Goal: Task Accomplishment & Management: Manage account settings

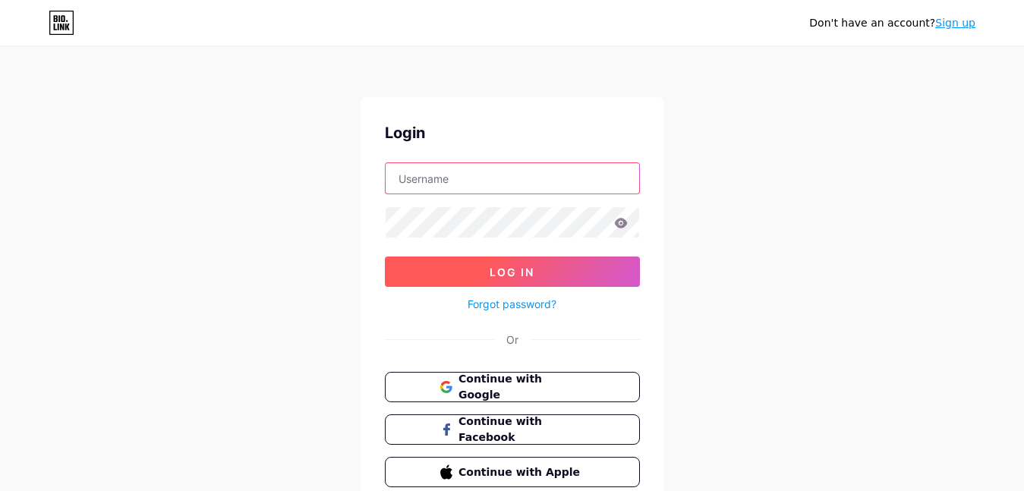
type input "[EMAIL_ADDRESS][DOMAIN_NAME]"
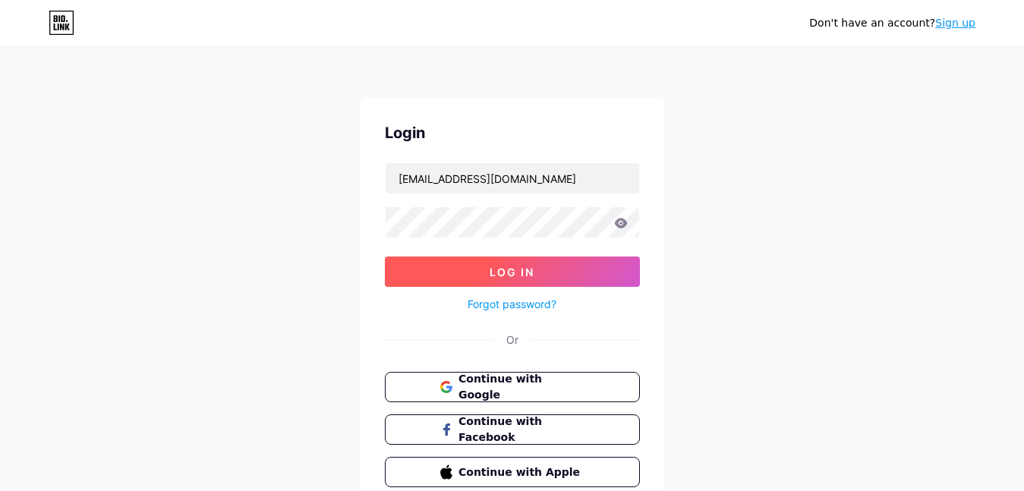
click at [434, 263] on button "Log In" at bounding box center [512, 272] width 255 height 30
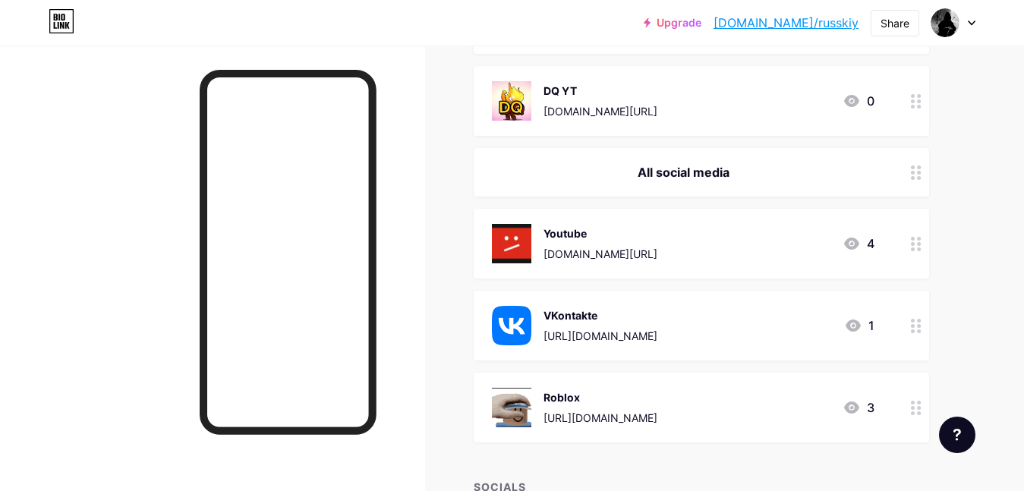
scroll to position [241, 0]
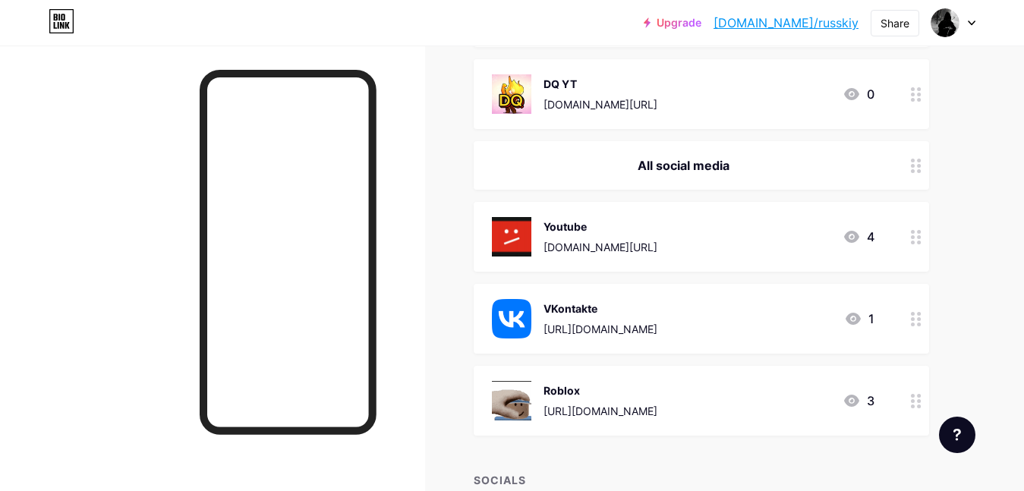
drag, startPoint x: 742, startPoint y: 475, endPoint x: 740, endPoint y: 465, distance: 9.2
click at [740, 465] on div "+ ADD LINK + ADD EMBED + Add header Friends DQ YT [DOMAIN_NAME][URL] 0 All soci…" at bounding box center [702, 242] width 456 height 682
click at [739, 451] on div "+ ADD LINK + ADD EMBED + Add header Friends DQ YT [DOMAIN_NAME][URL] 0 All soci…" at bounding box center [702, 242] width 456 height 682
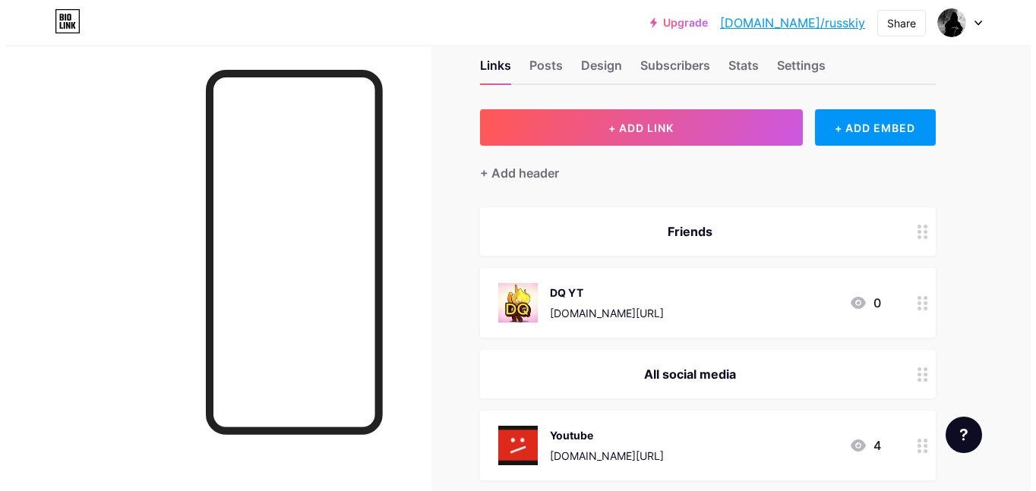
scroll to position [0, 0]
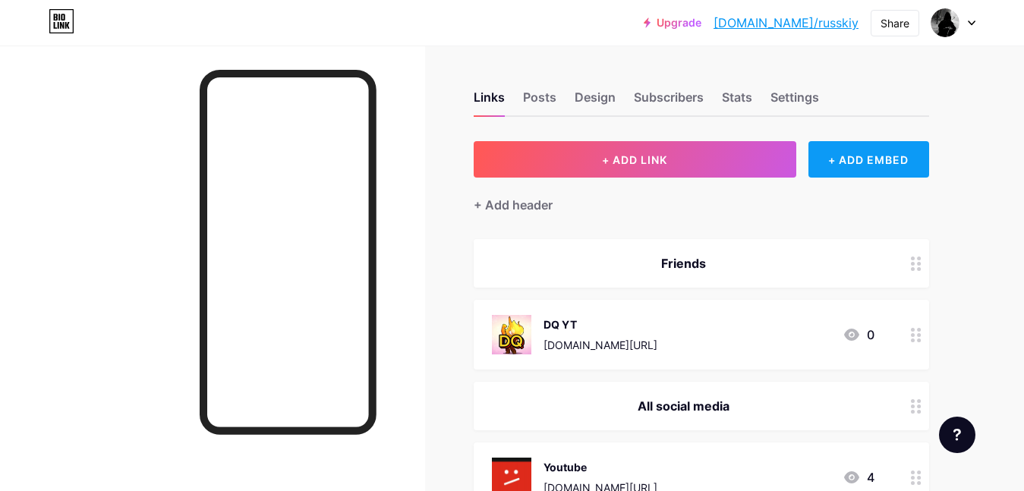
click at [903, 151] on div "+ ADD EMBED" at bounding box center [869, 159] width 121 height 36
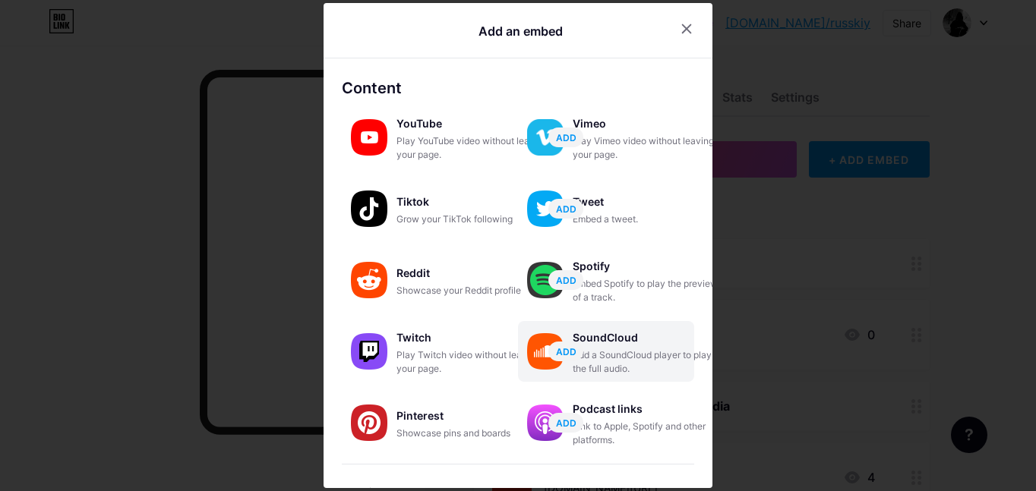
drag, startPoint x: 636, startPoint y: 326, endPoint x: 630, endPoint y: 345, distance: 19.9
click at [630, 345] on div "SoundCloud Add a SoundCloud player to play the full audio. ADD" at bounding box center [606, 351] width 176 height 61
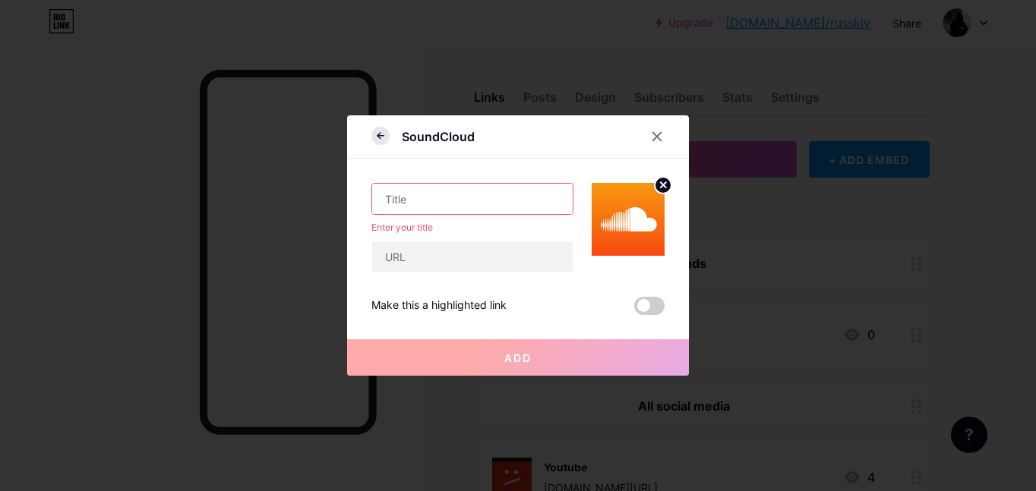
click at [374, 140] on icon at bounding box center [380, 136] width 18 height 18
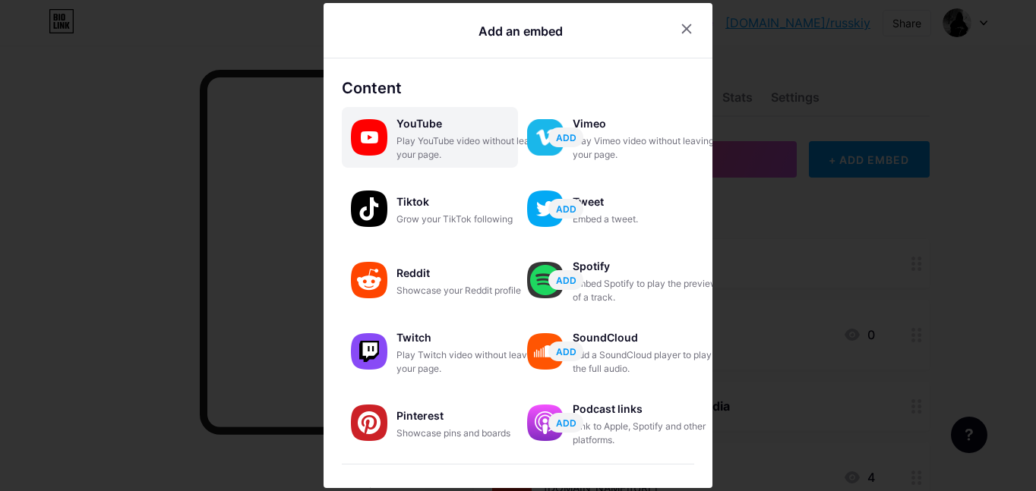
click at [453, 128] on div "YouTube" at bounding box center [472, 123] width 152 height 21
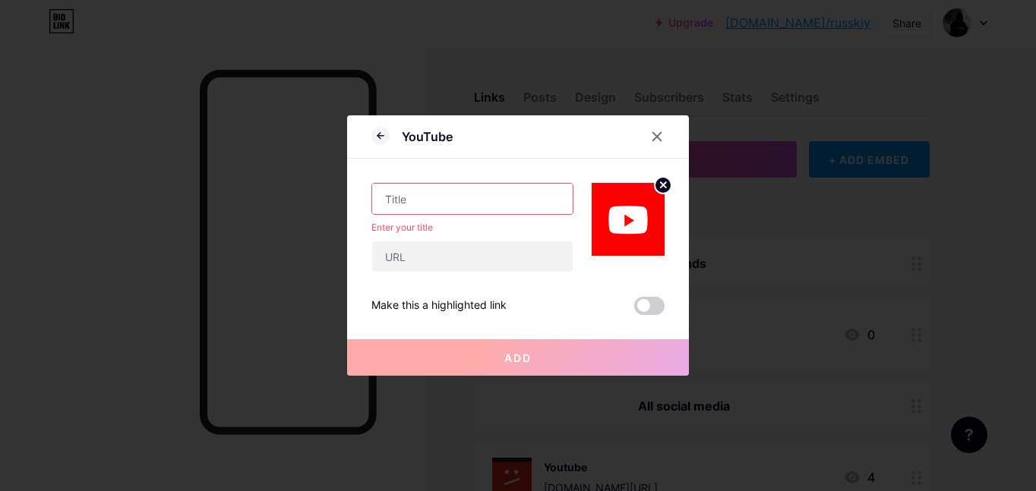
click at [642, 143] on div "YouTube" at bounding box center [518, 141] width 342 height 36
click at [651, 141] on icon at bounding box center [657, 137] width 12 height 12
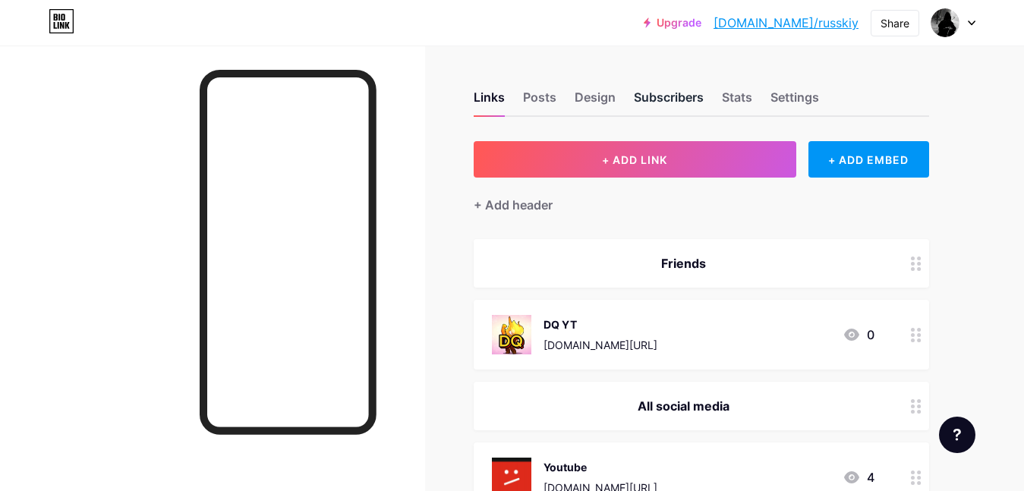
drag, startPoint x: 706, startPoint y: 100, endPoint x: 697, endPoint y: 95, distance: 10.5
click at [705, 100] on div "Links Posts Design Subscribers Stats Settings" at bounding box center [702, 90] width 456 height 53
click at [695, 94] on div "Subscribers" at bounding box center [669, 101] width 70 height 27
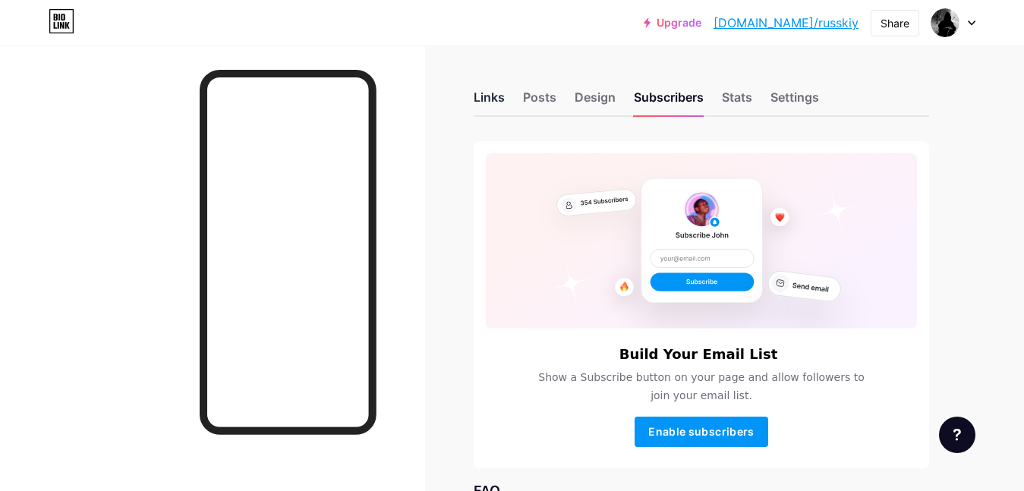
drag, startPoint x: 505, startPoint y: 109, endPoint x: 500, endPoint y: 102, distance: 9.3
click at [503, 105] on div "Links Posts Design Subscribers Stats Settings" at bounding box center [702, 90] width 456 height 53
click at [500, 102] on div "Links" at bounding box center [489, 101] width 31 height 27
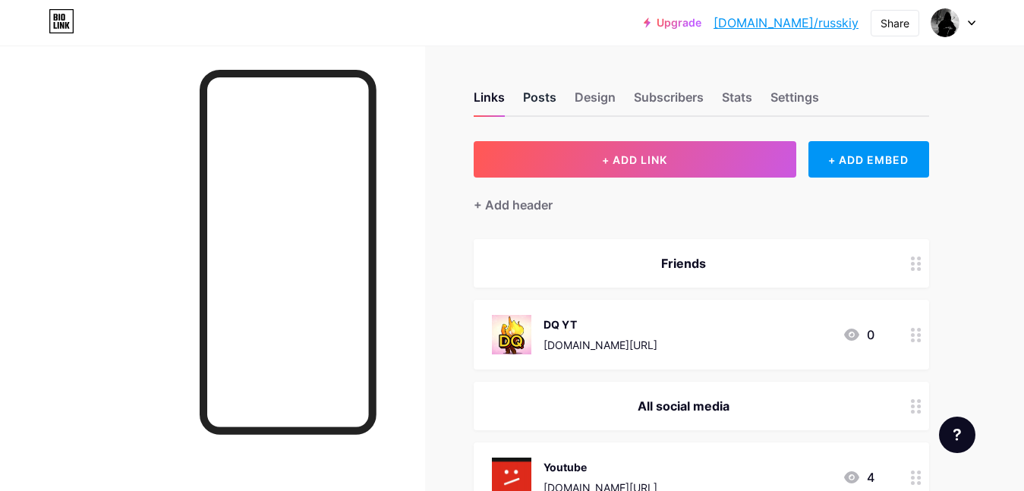
click at [556, 96] on div "Posts" at bounding box center [539, 101] width 33 height 27
click at [586, 101] on div "Design" at bounding box center [595, 101] width 41 height 27
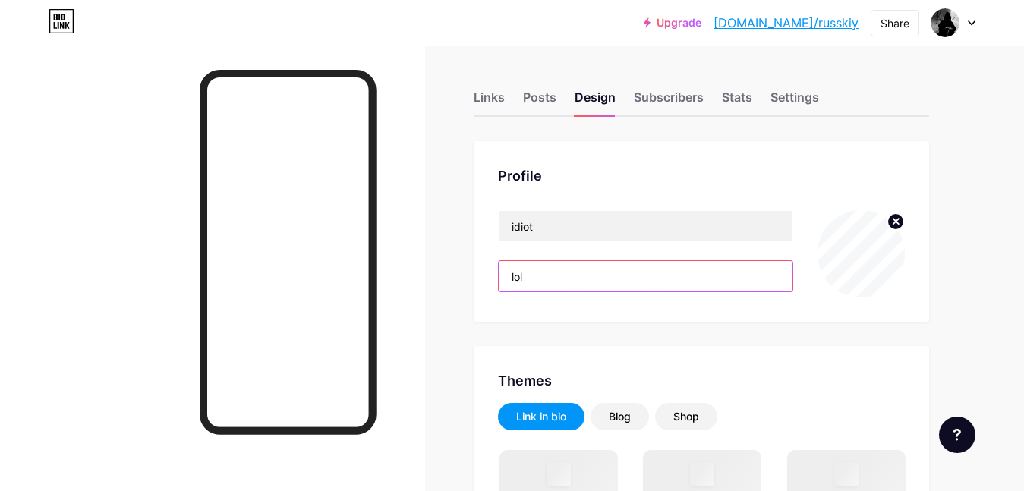
click at [648, 287] on input "lol" at bounding box center [646, 276] width 294 height 30
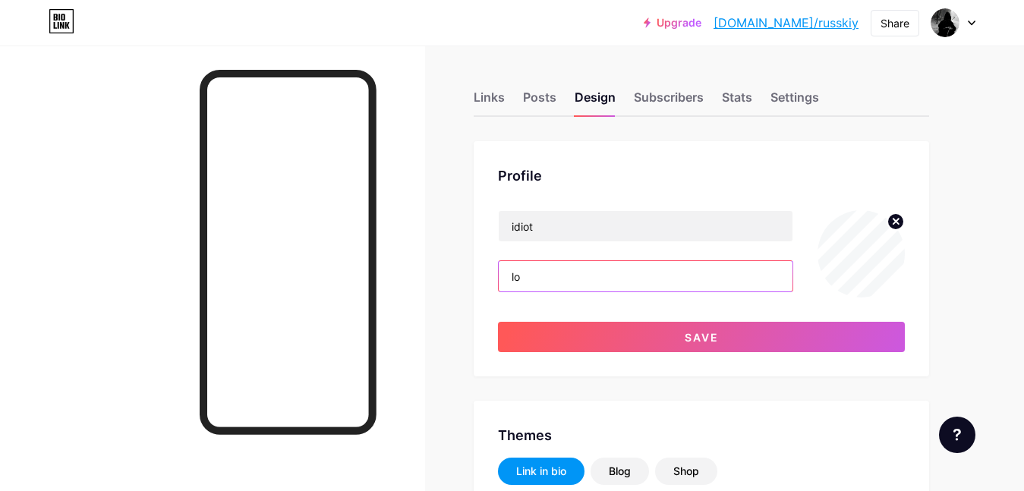
type input "l"
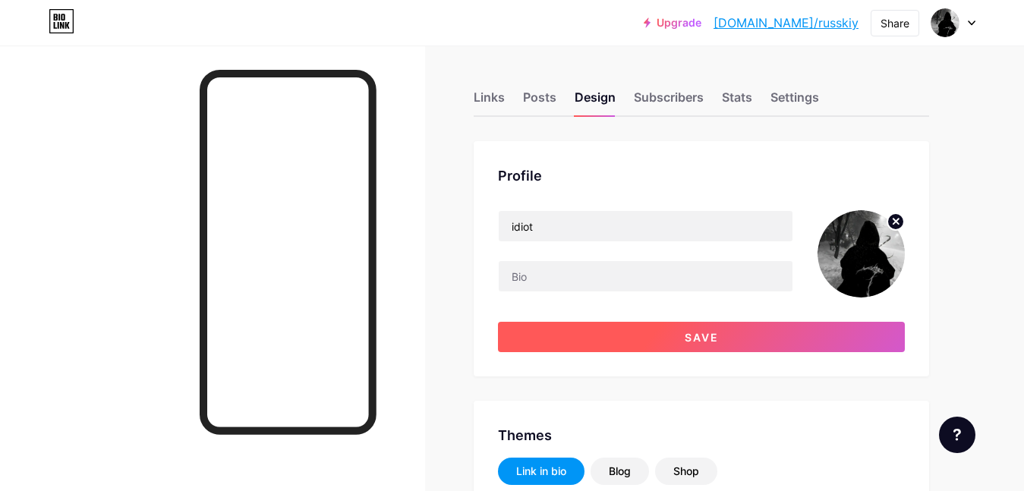
click at [659, 340] on button "Save" at bounding box center [701, 337] width 407 height 30
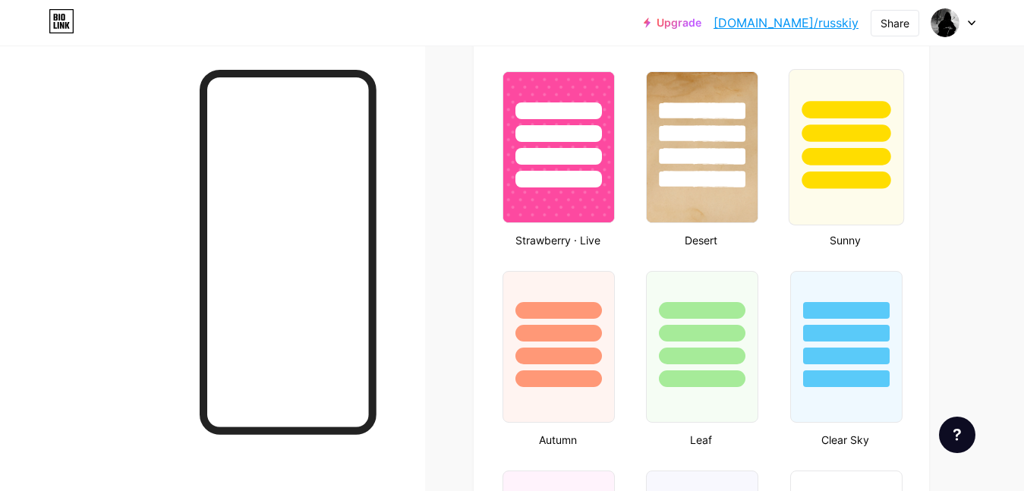
scroll to position [929, 0]
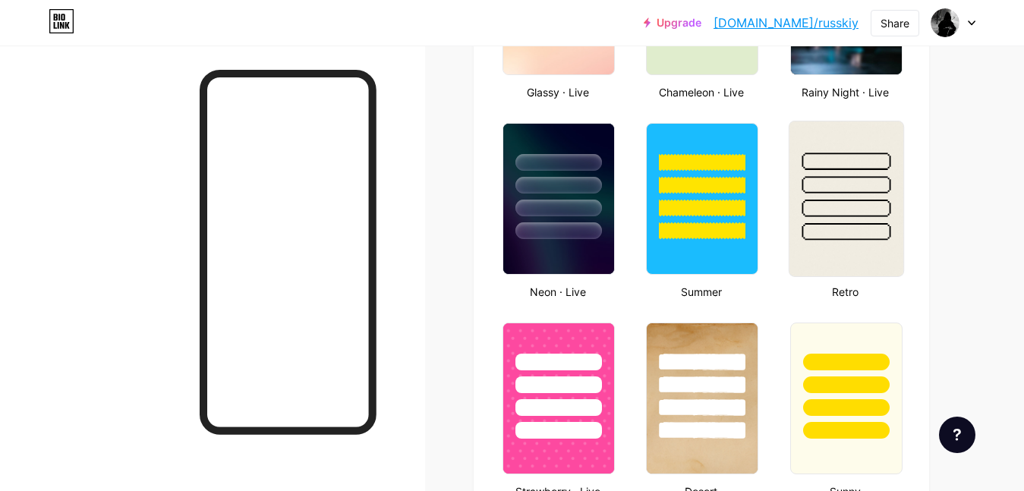
click at [877, 200] on div at bounding box center [846, 208] width 89 height 17
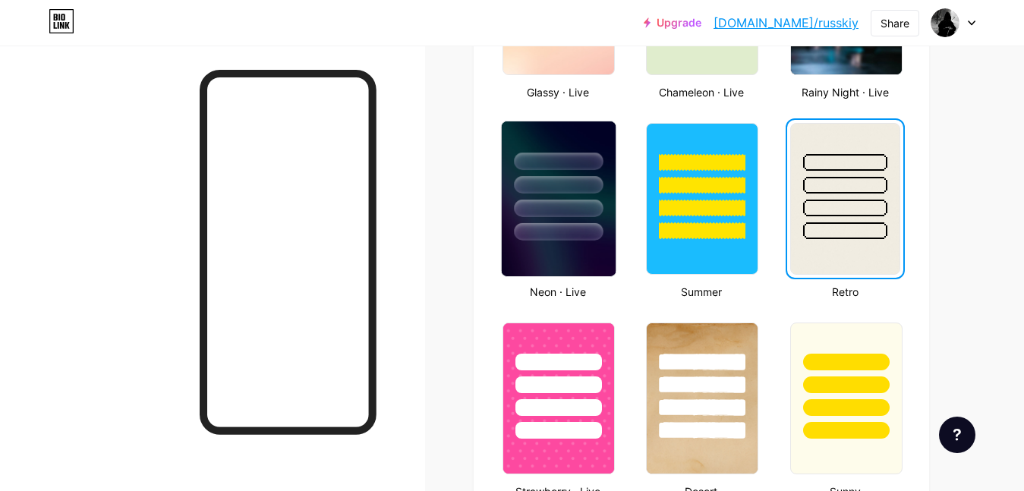
click at [588, 225] on div at bounding box center [558, 231] width 89 height 17
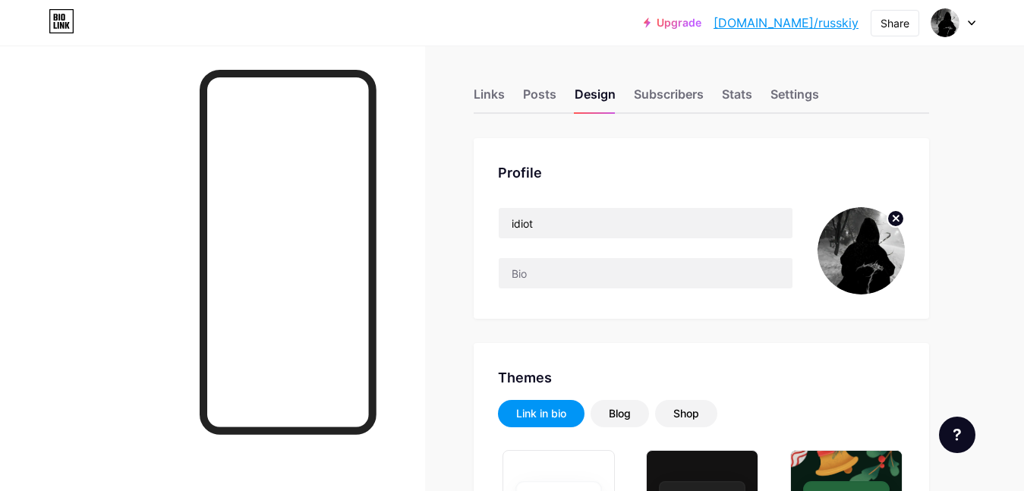
scroll to position [0, 0]
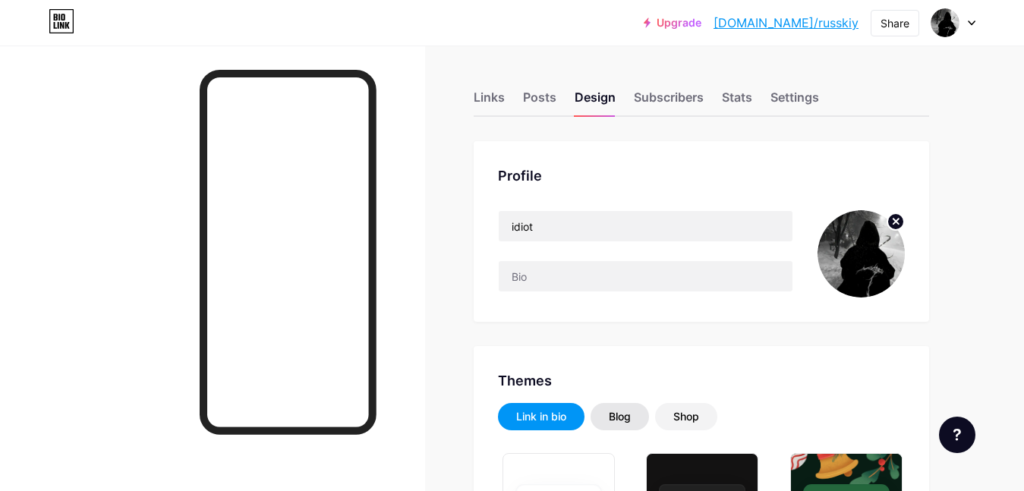
click at [622, 418] on div "Blog" at bounding box center [620, 416] width 22 height 15
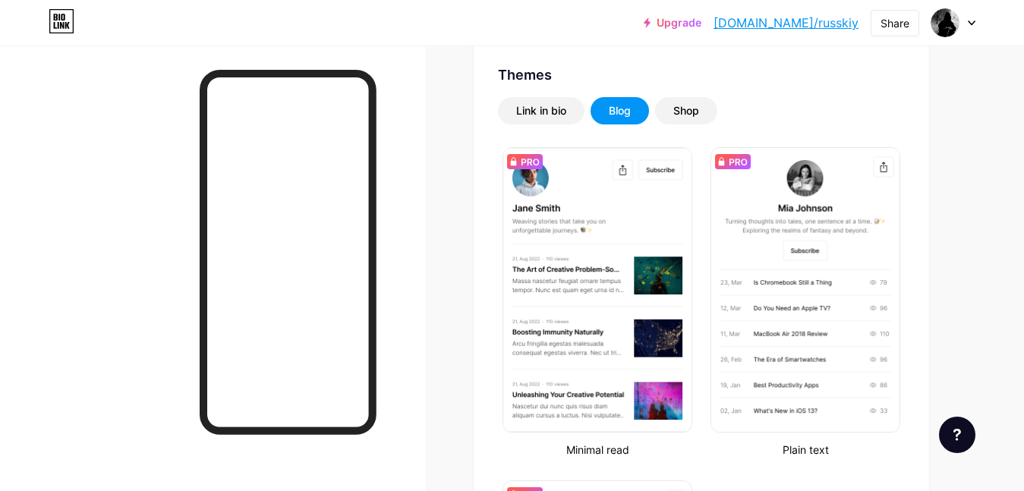
scroll to position [252, 0]
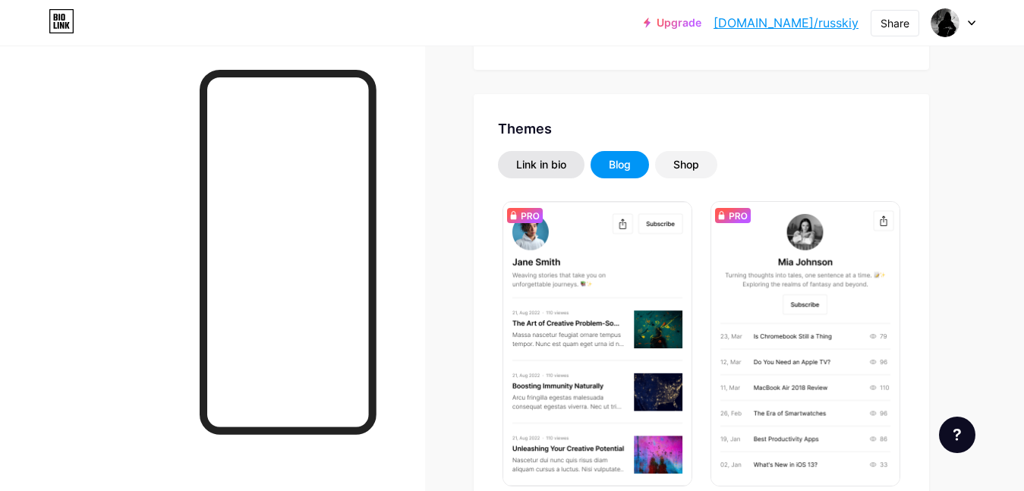
click at [516, 166] on div "Link in bio" at bounding box center [541, 164] width 50 height 15
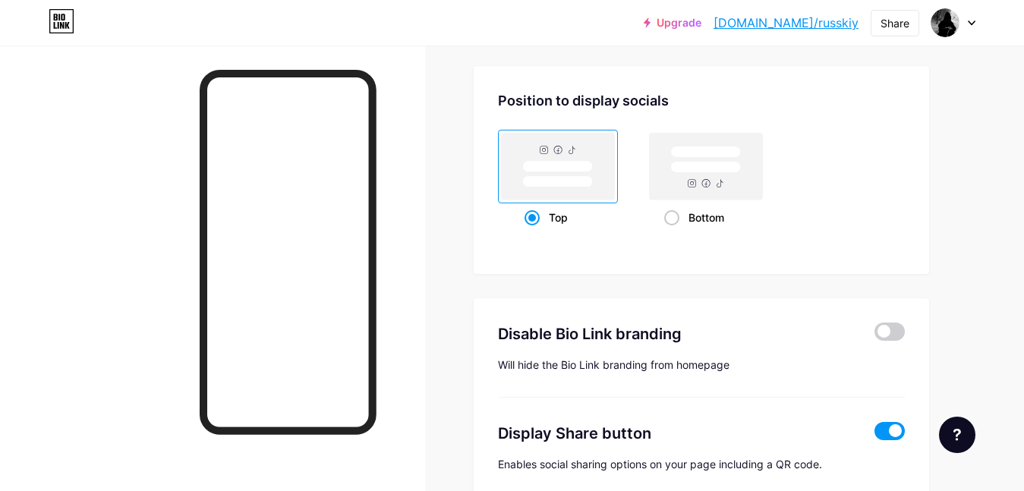
scroll to position [2014, 0]
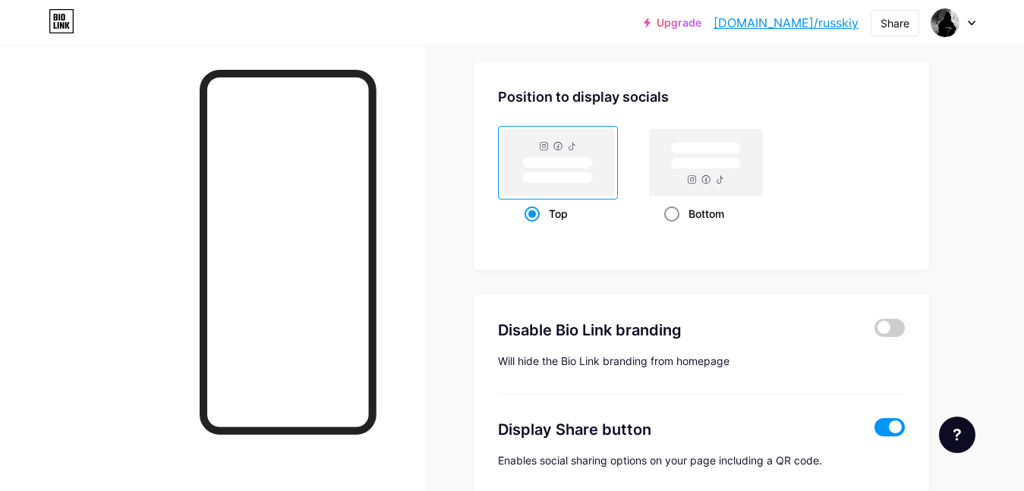
click at [713, 209] on div "Bottom" at bounding box center [706, 214] width 84 height 28
click at [674, 228] on input "Bottom" at bounding box center [669, 233] width 10 height 10
radio input "true"
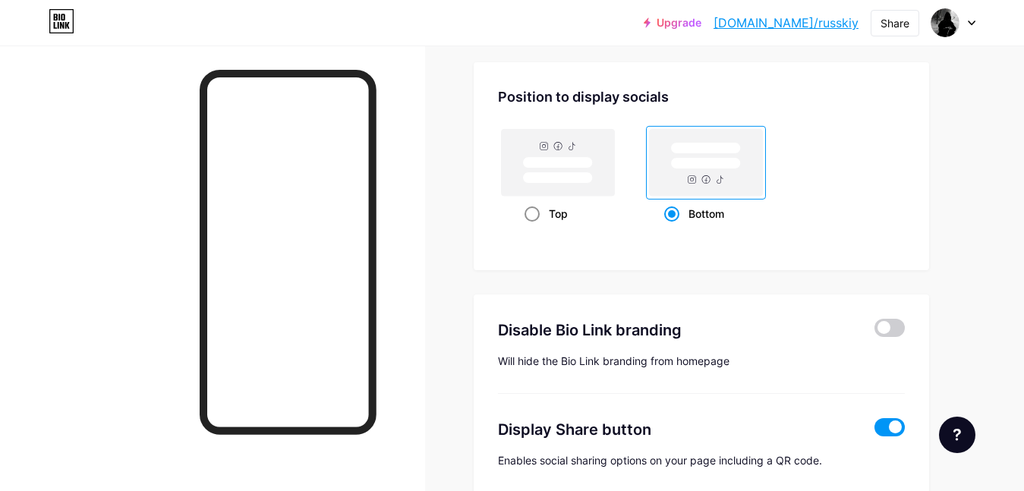
click at [544, 221] on div "Top" at bounding box center [559, 214] width 68 height 28
click at [534, 228] on input "Top" at bounding box center [530, 233] width 10 height 10
radio input "true"
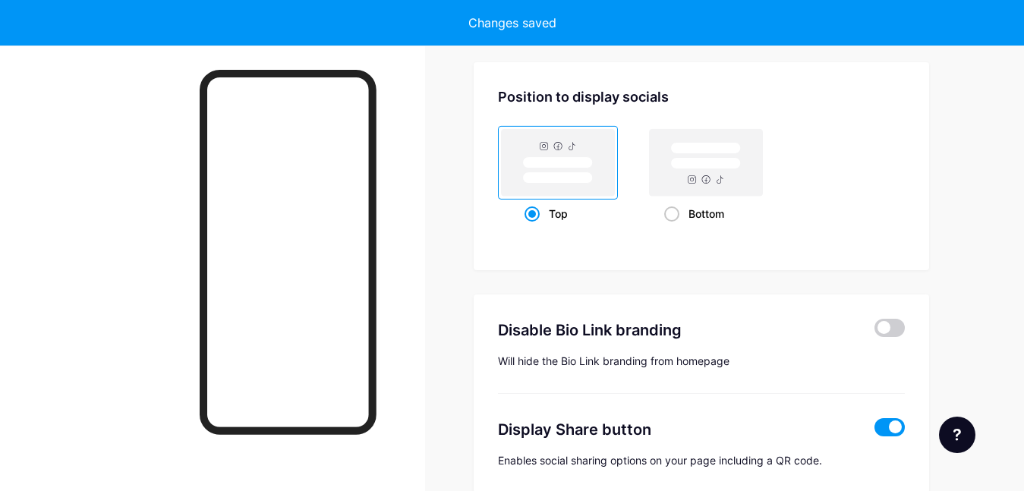
drag, startPoint x: 1023, startPoint y: 158, endPoint x: 1023, endPoint y: 170, distance: 12.1
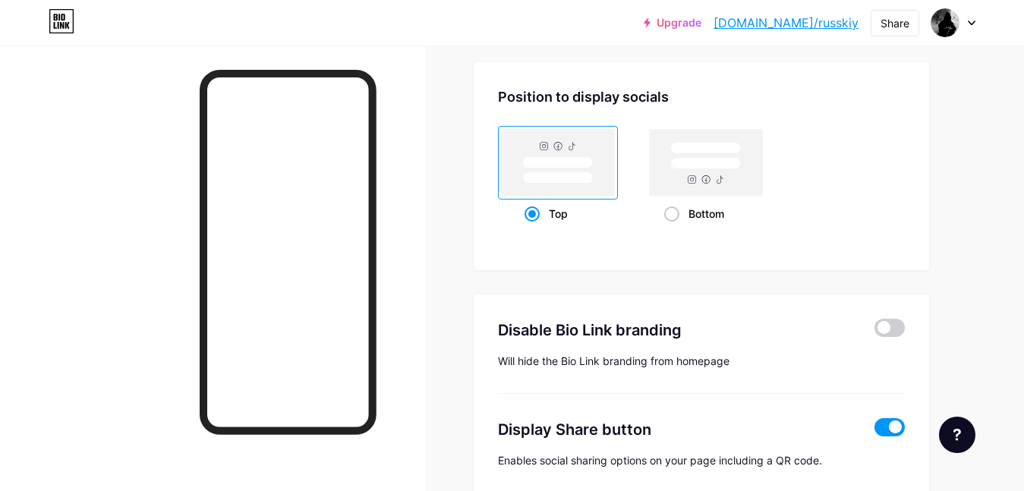
click at [869, 260] on div "Position to display socials Top Bottom" at bounding box center [702, 166] width 456 height 208
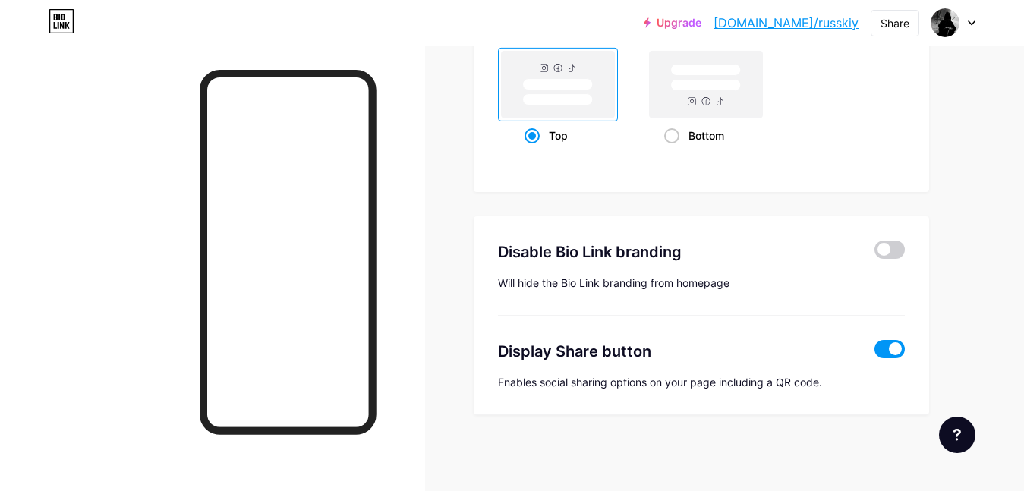
scroll to position [2086, 0]
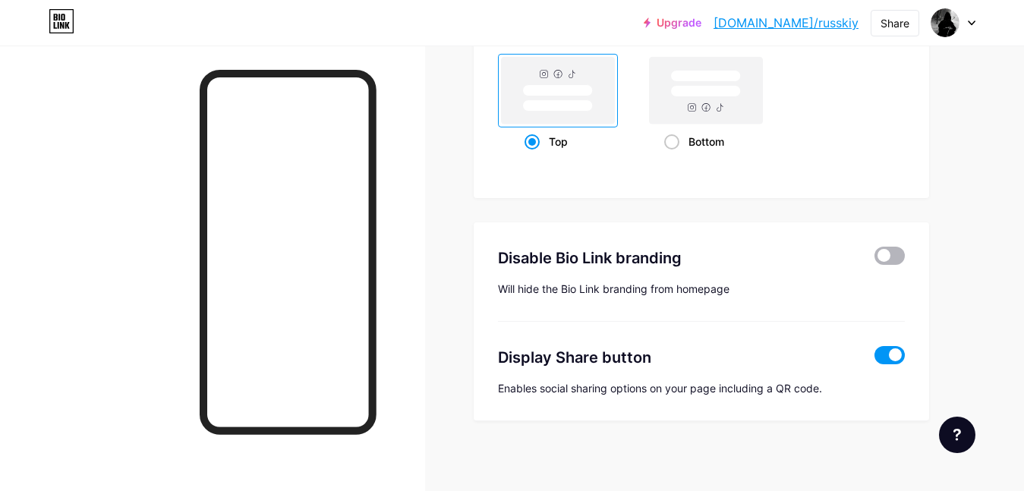
click at [892, 249] on span at bounding box center [890, 256] width 30 height 18
click at [875, 260] on input "checkbox" at bounding box center [875, 260] width 0 height 0
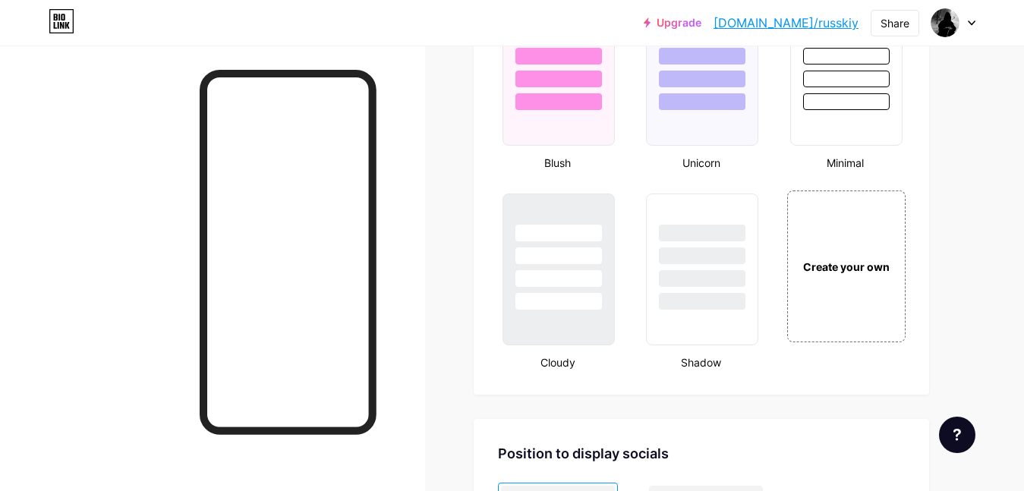
scroll to position [1679, 0]
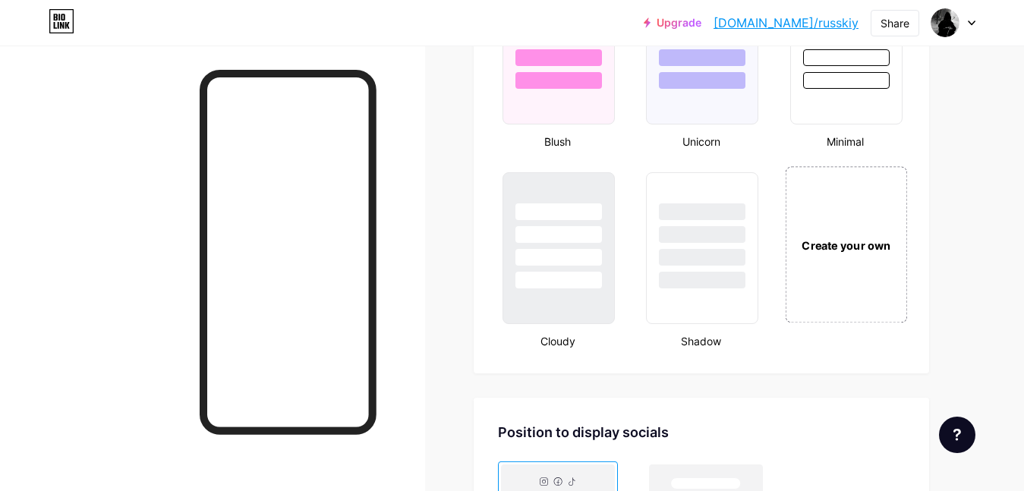
click at [825, 251] on div "Create your own" at bounding box center [846, 245] width 114 height 17
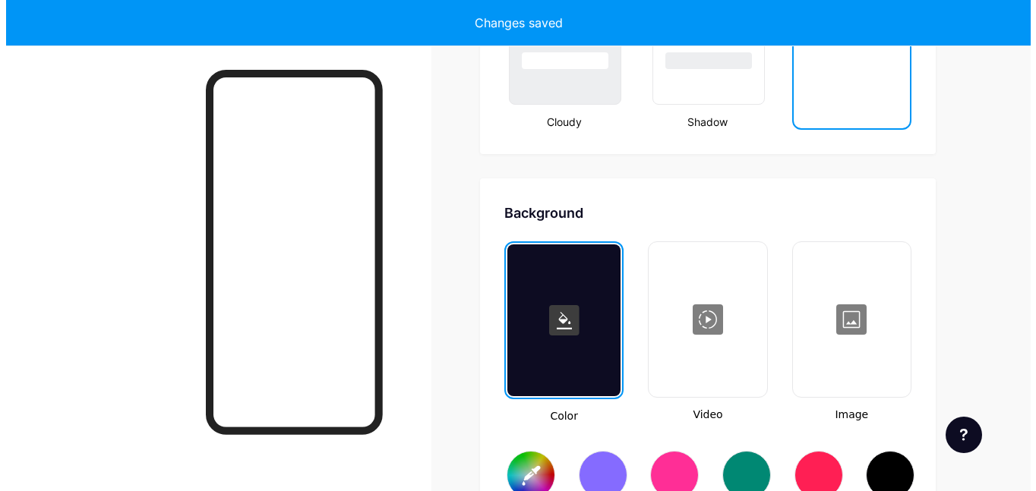
scroll to position [2016, 0]
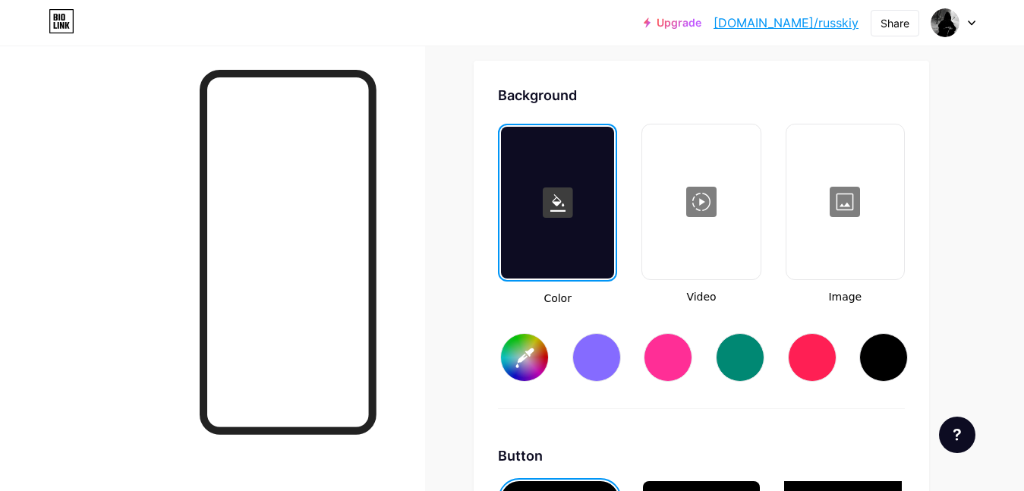
drag, startPoint x: 819, startPoint y: 243, endPoint x: 925, endPoint y: 180, distance: 123.6
type input "#ffffff"
type input "#000000"
click at [695, 199] on div at bounding box center [701, 202] width 115 height 152
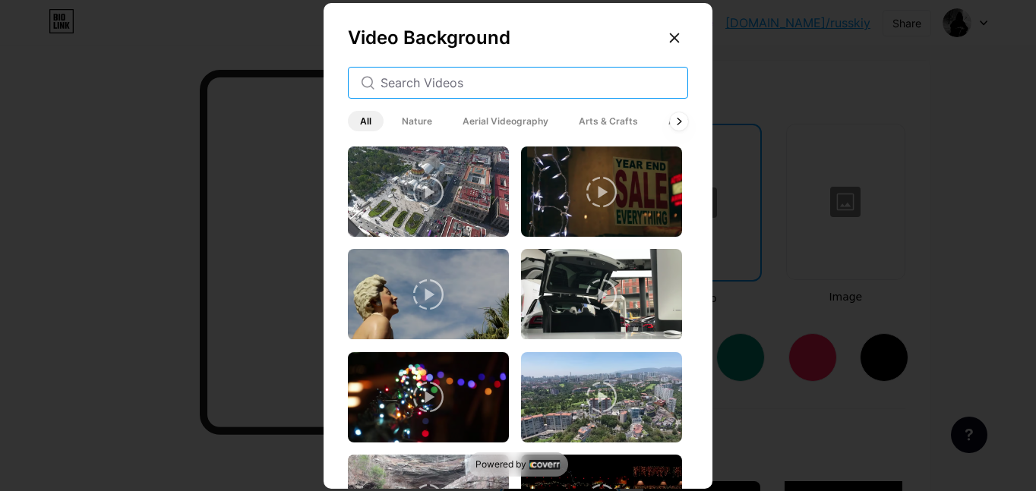
click at [517, 80] on input "text" at bounding box center [527, 83] width 295 height 18
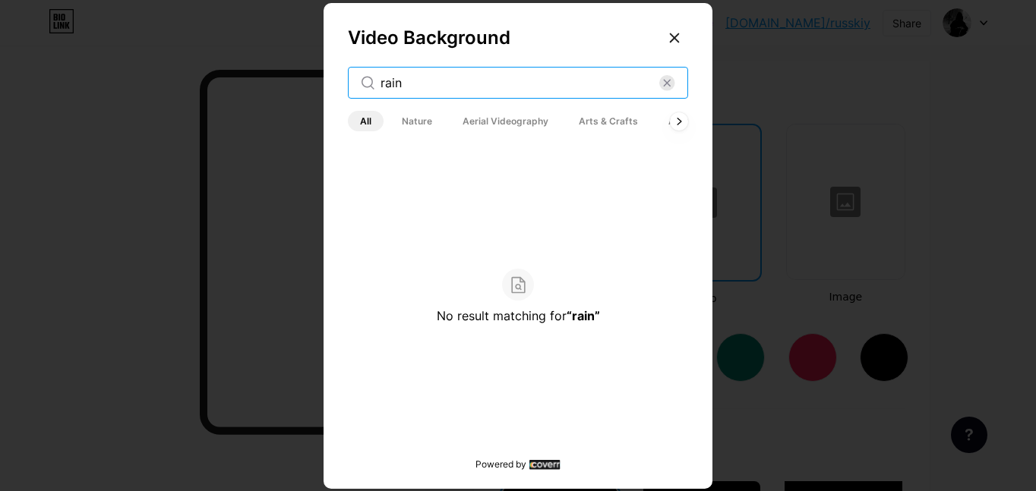
type input "rain"
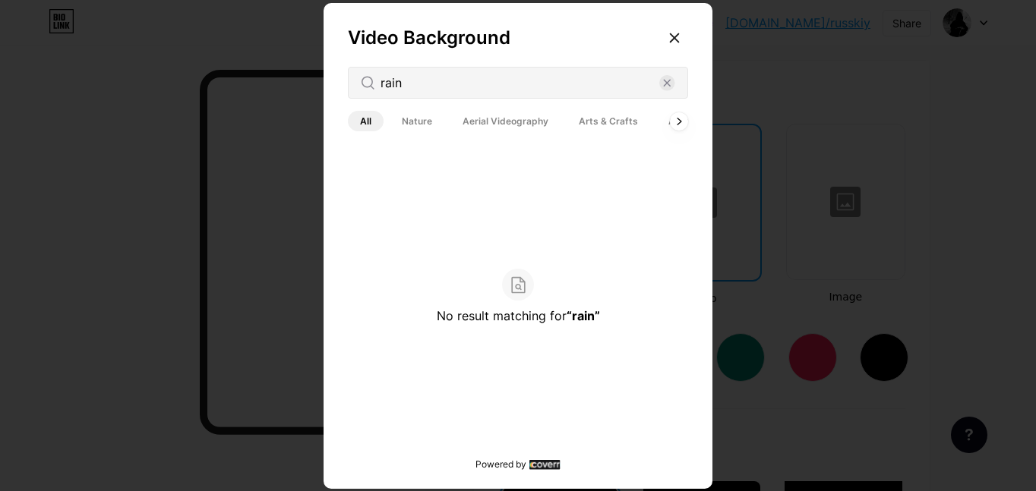
click at [424, 116] on span "Nature" at bounding box center [416, 121] width 55 height 20
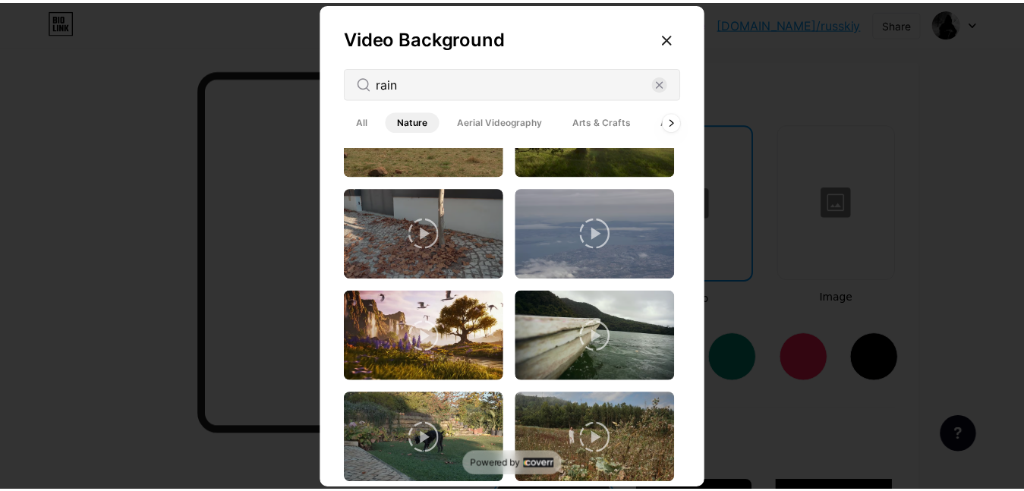
scroll to position [262, 0]
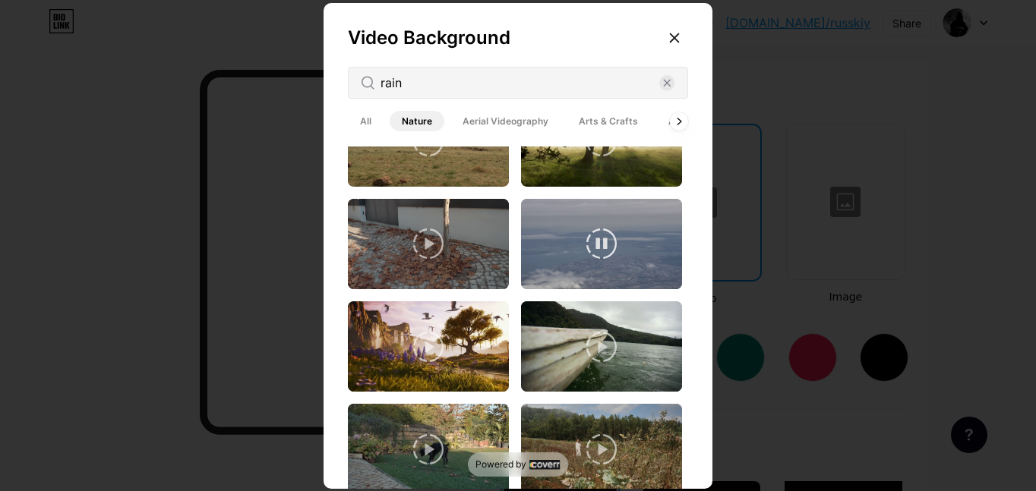
click at [630, 228] on img at bounding box center [601, 244] width 161 height 90
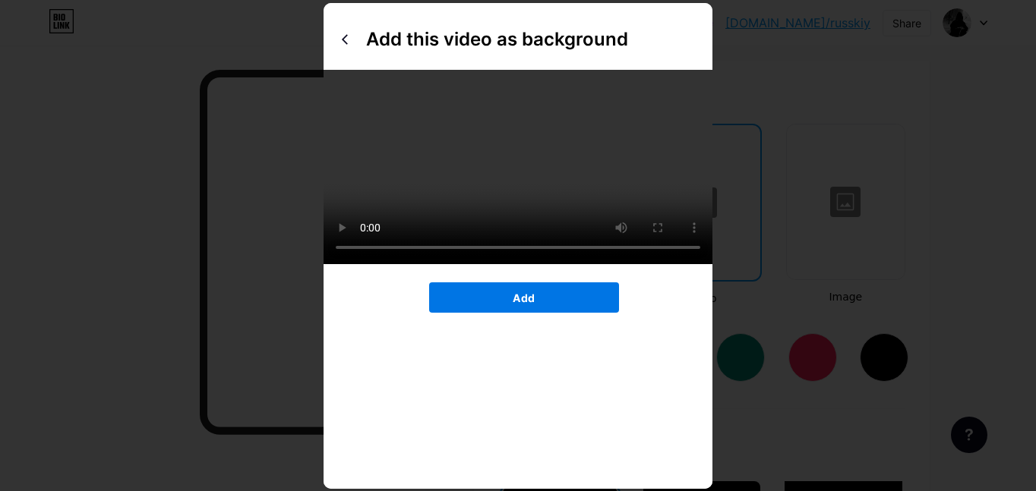
click at [506, 282] on button "Add" at bounding box center [524, 297] width 190 height 30
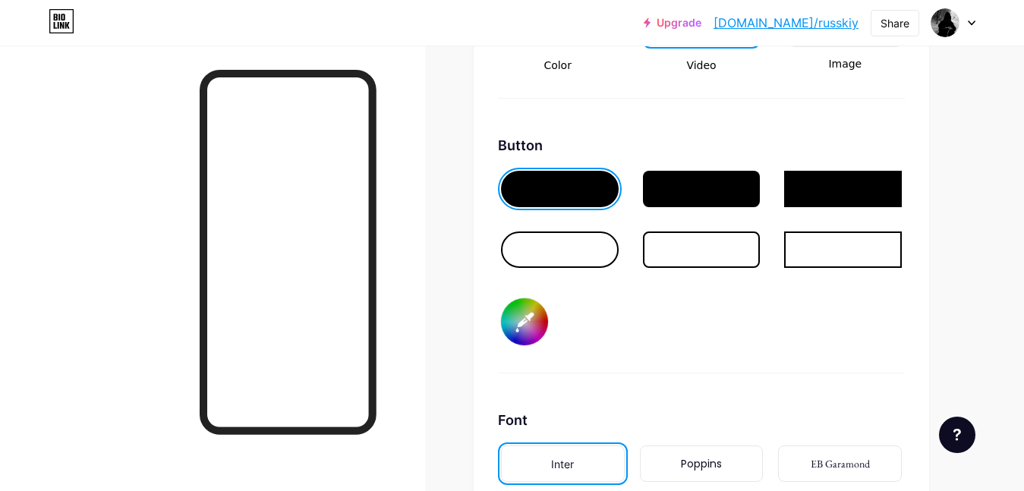
scroll to position [2226, 0]
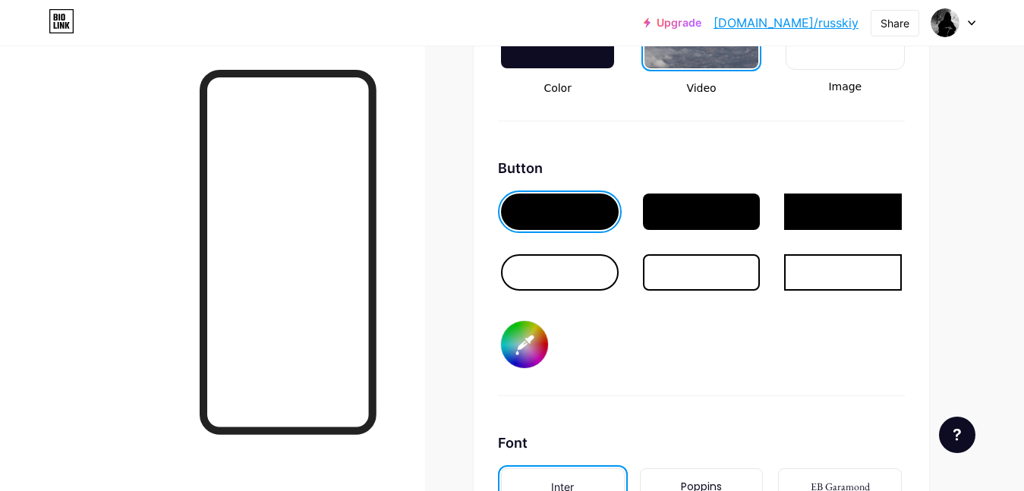
click at [697, 217] on div at bounding box center [702, 212] width 118 height 36
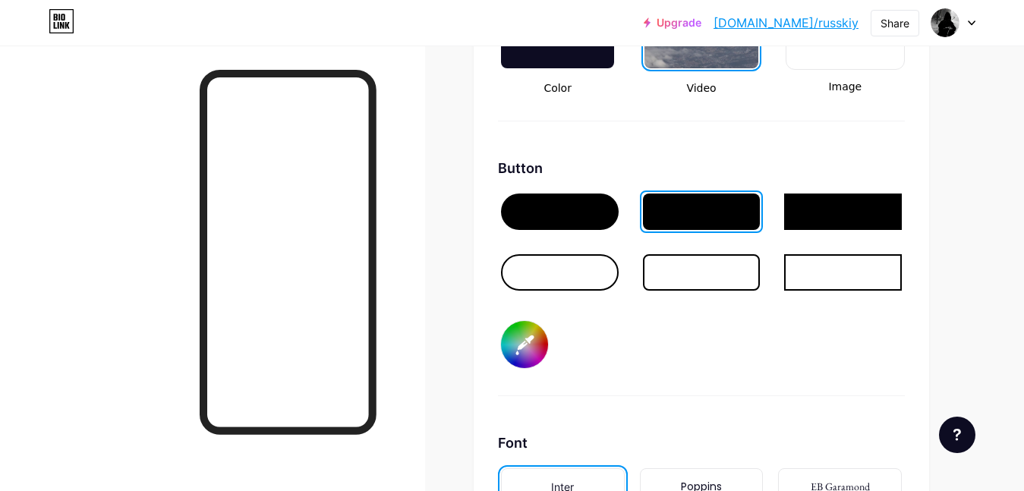
click at [571, 207] on div at bounding box center [560, 212] width 118 height 36
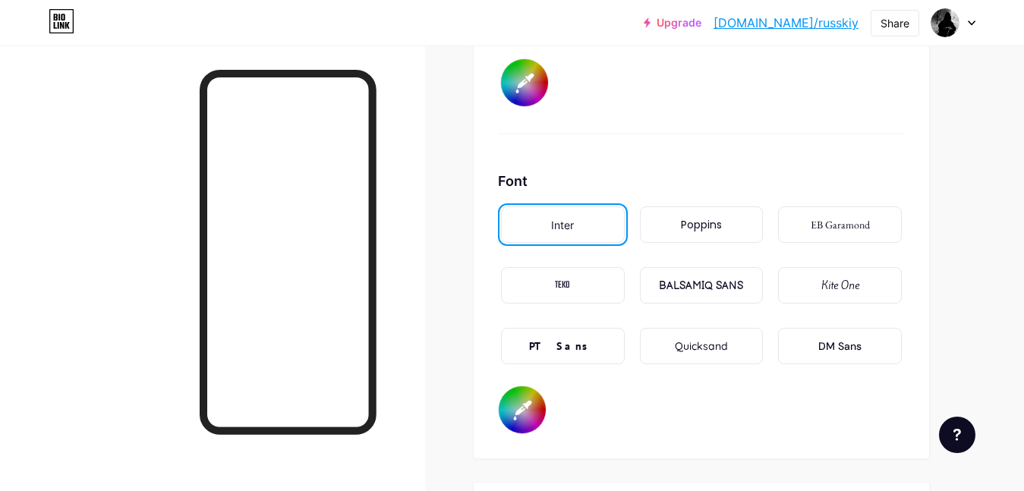
scroll to position [2499, 0]
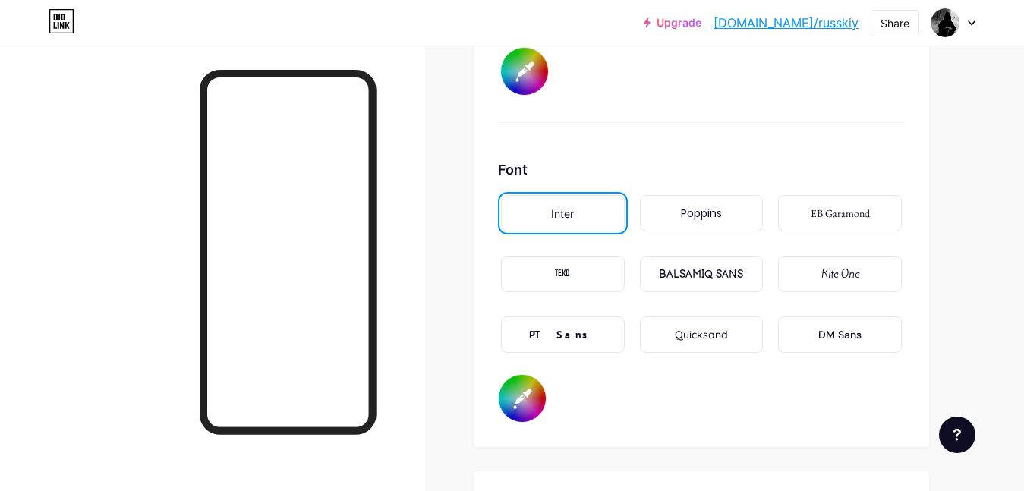
click at [714, 203] on div "Poppins" at bounding box center [702, 213] width 124 height 36
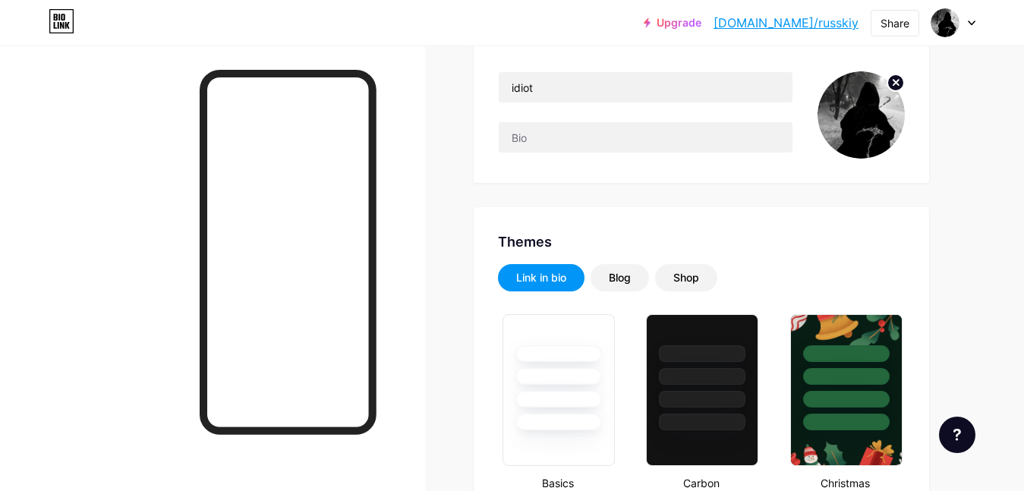
scroll to position [0, 0]
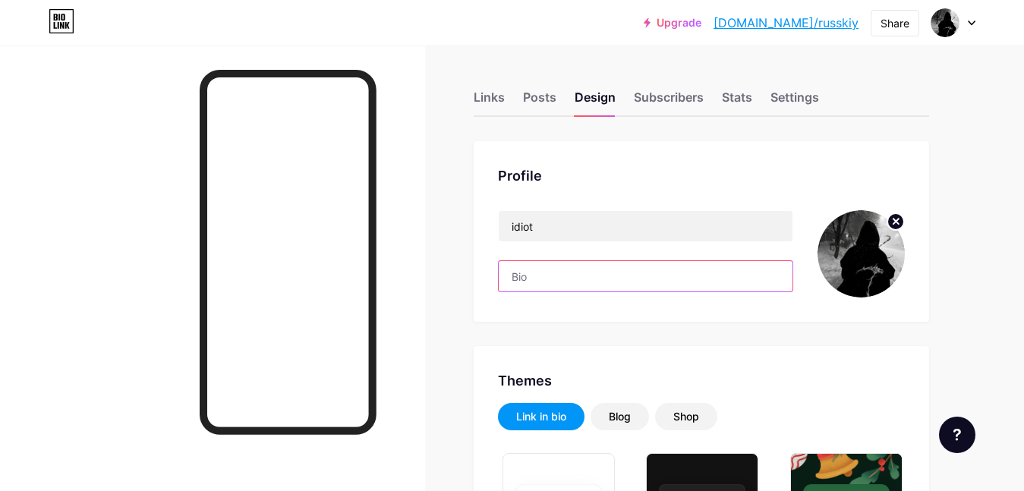
click at [545, 285] on input "text" at bounding box center [646, 276] width 294 height 30
type input "s"
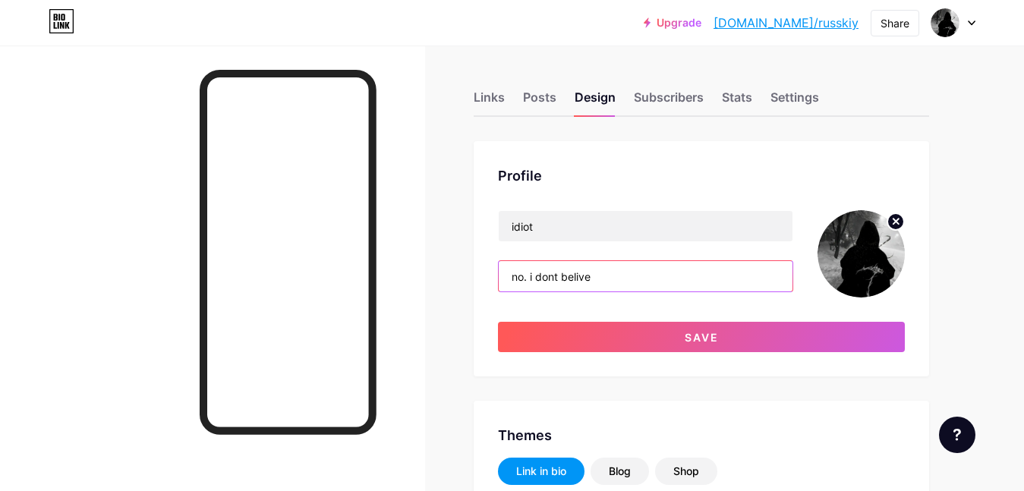
click at [582, 277] on input "no. i dont belive" at bounding box center [646, 276] width 294 height 30
click at [619, 283] on input "no. i dont believe" at bounding box center [646, 276] width 294 height 30
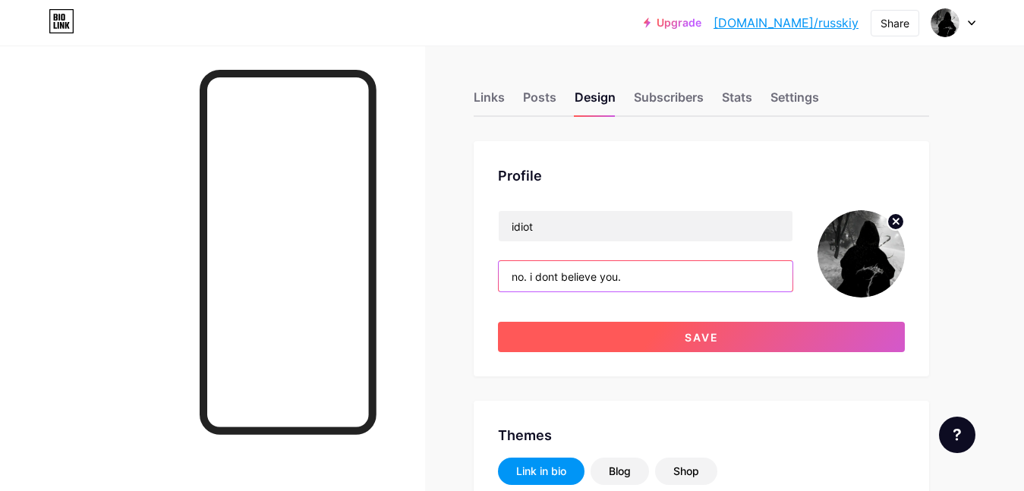
type input "no. i dont believe you."
click at [730, 327] on button "Save" at bounding box center [701, 337] width 407 height 30
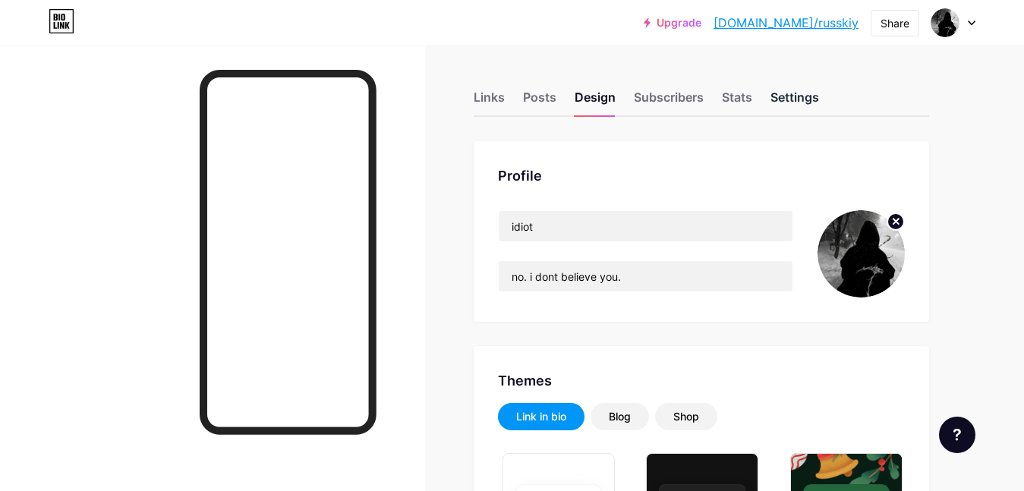
click at [803, 99] on div "Settings" at bounding box center [795, 101] width 49 height 27
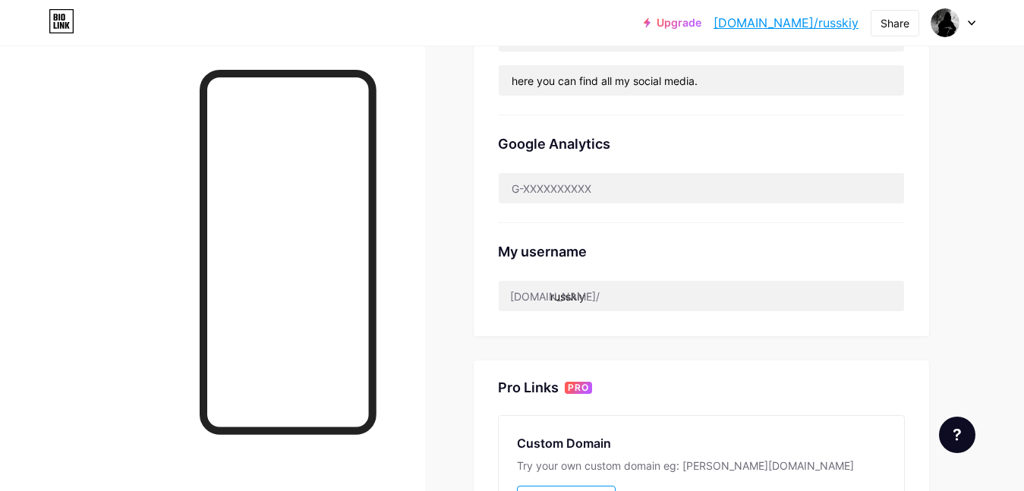
scroll to position [390, 0]
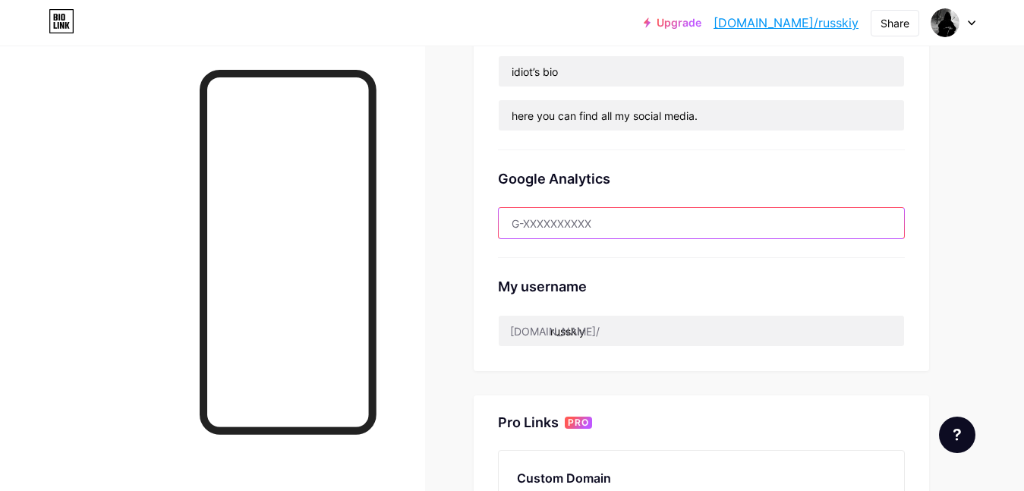
click at [738, 230] on input "text" at bounding box center [701, 223] width 405 height 30
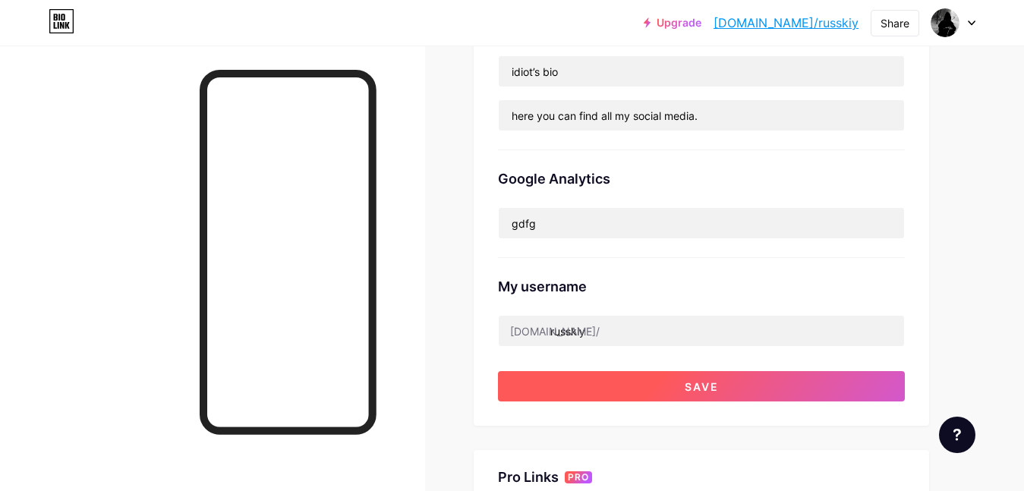
click at [800, 386] on button "Save" at bounding box center [701, 386] width 407 height 30
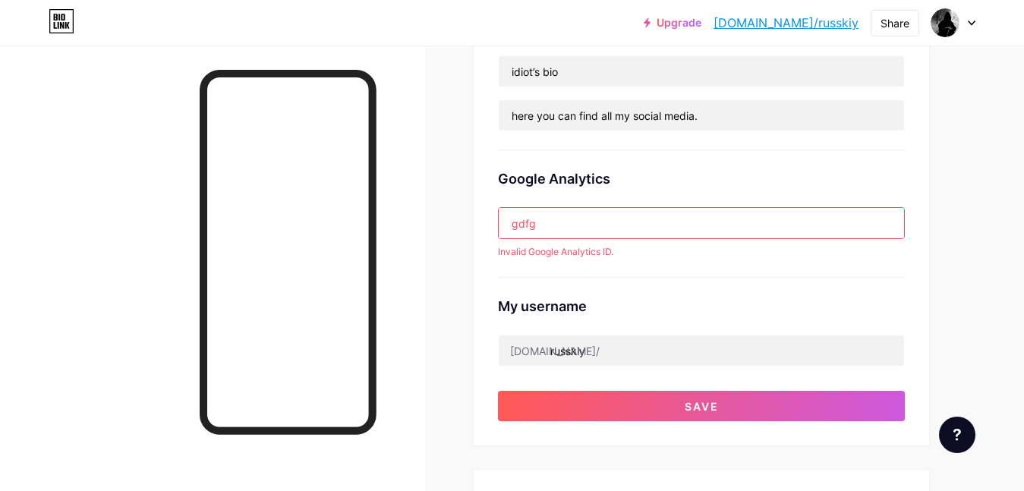
click at [703, 215] on input "gdfg" at bounding box center [701, 223] width 405 height 30
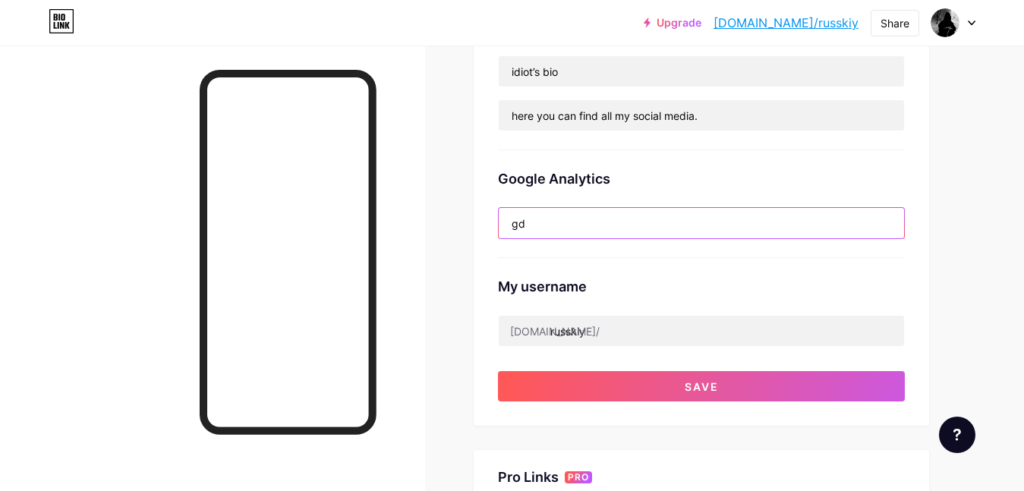
type input "g"
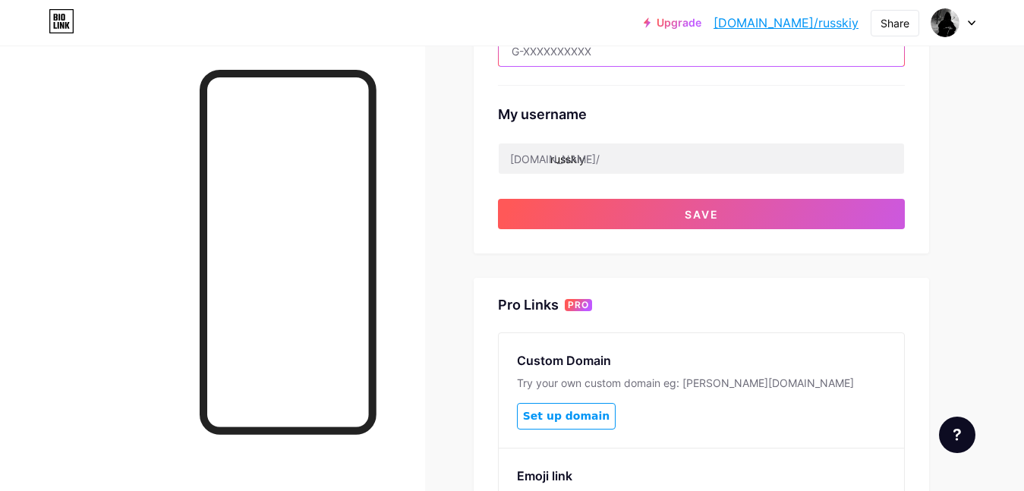
scroll to position [491, 0]
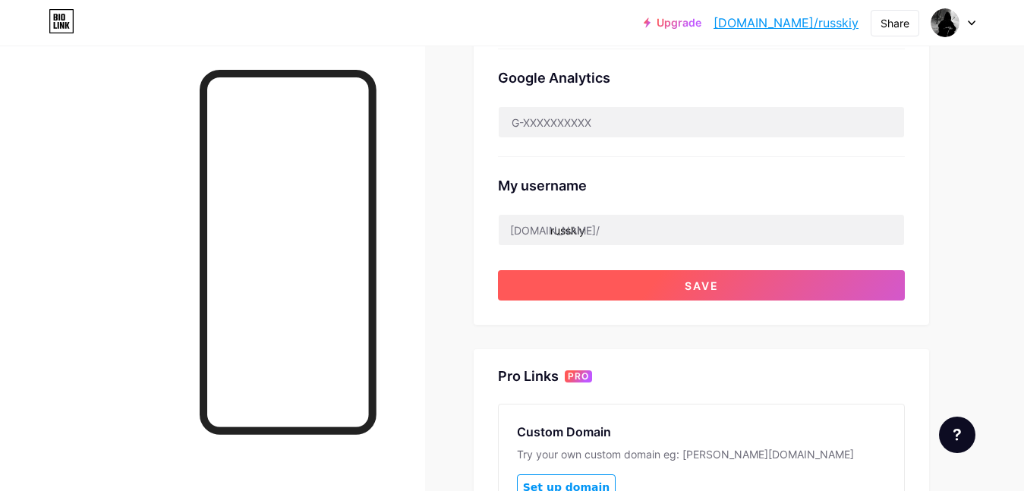
click at [653, 275] on button "Save" at bounding box center [701, 285] width 407 height 30
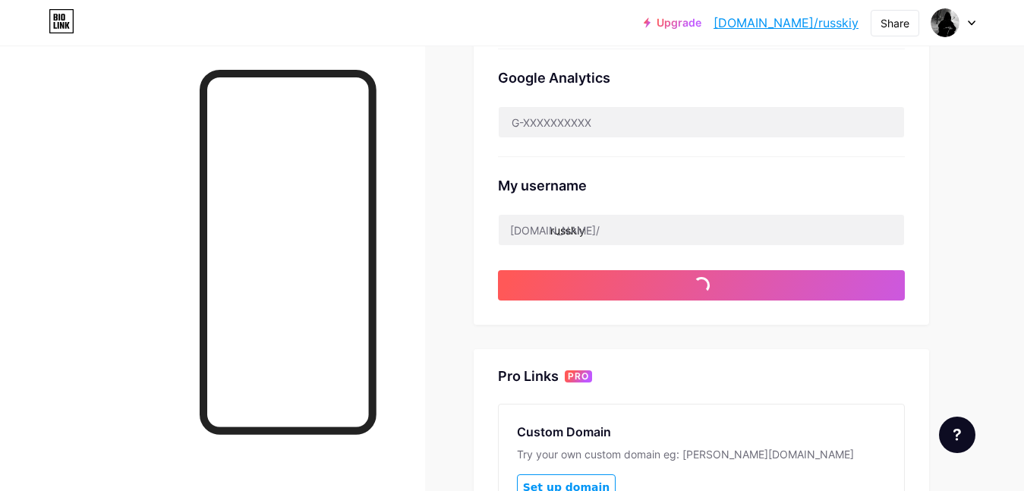
click at [827, 29] on link "[DOMAIN_NAME]/russkiy" at bounding box center [786, 23] width 145 height 18
